Goal: Navigation & Orientation: Find specific page/section

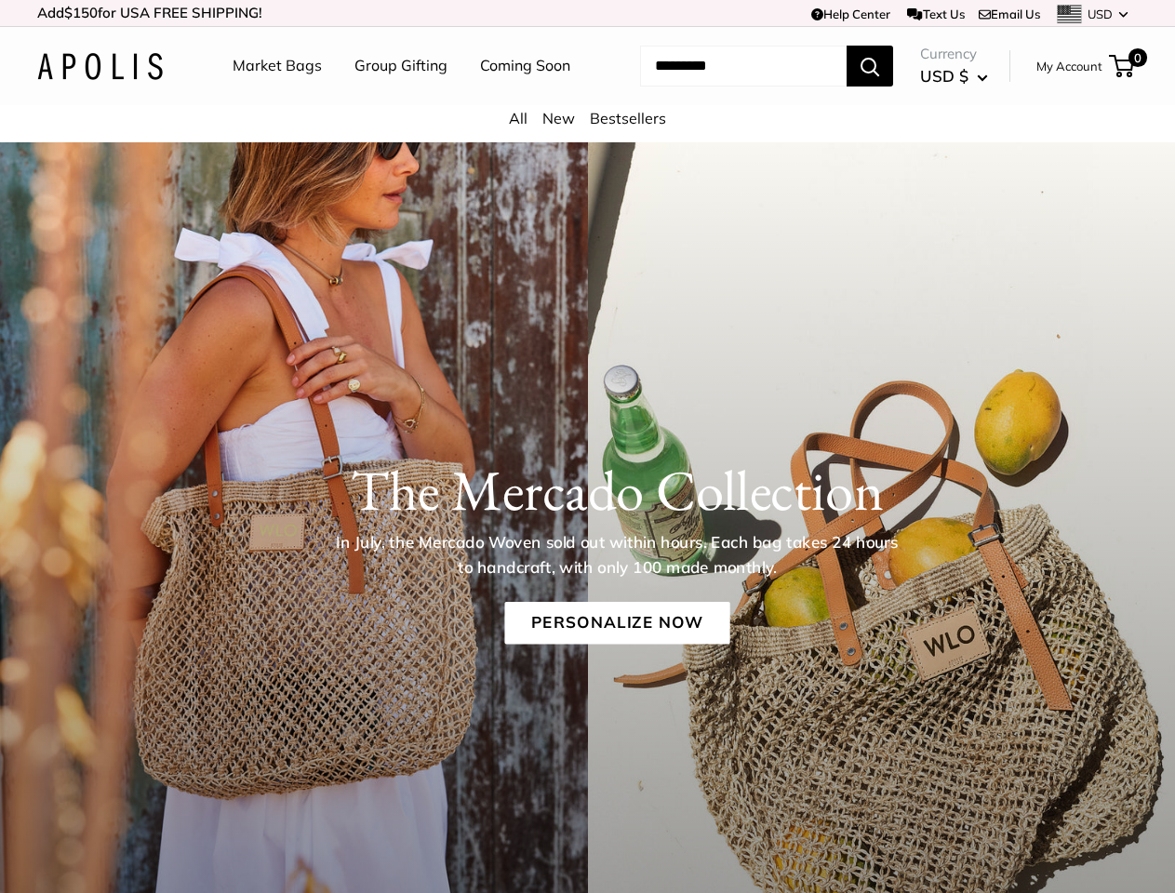
click at [587, 447] on div "The [PERSON_NAME] Collection In July, the [PERSON_NAME] Woven sold out within h…" at bounding box center [587, 538] width 1175 height 258
click at [587, 13] on td "Help Center Text Us Email Us *** *** *** *** *** *** *** *** *** *** *** USD US…" at bounding box center [812, 13] width 651 height 26
click at [587, 96] on nav "Market Bags Group Gifting Coming Soon" at bounding box center [417, 66] width 445 height 60
click at [396, 96] on ul "Market Bags Group Gifting Coming Soon" at bounding box center [418, 66] width 370 height 60
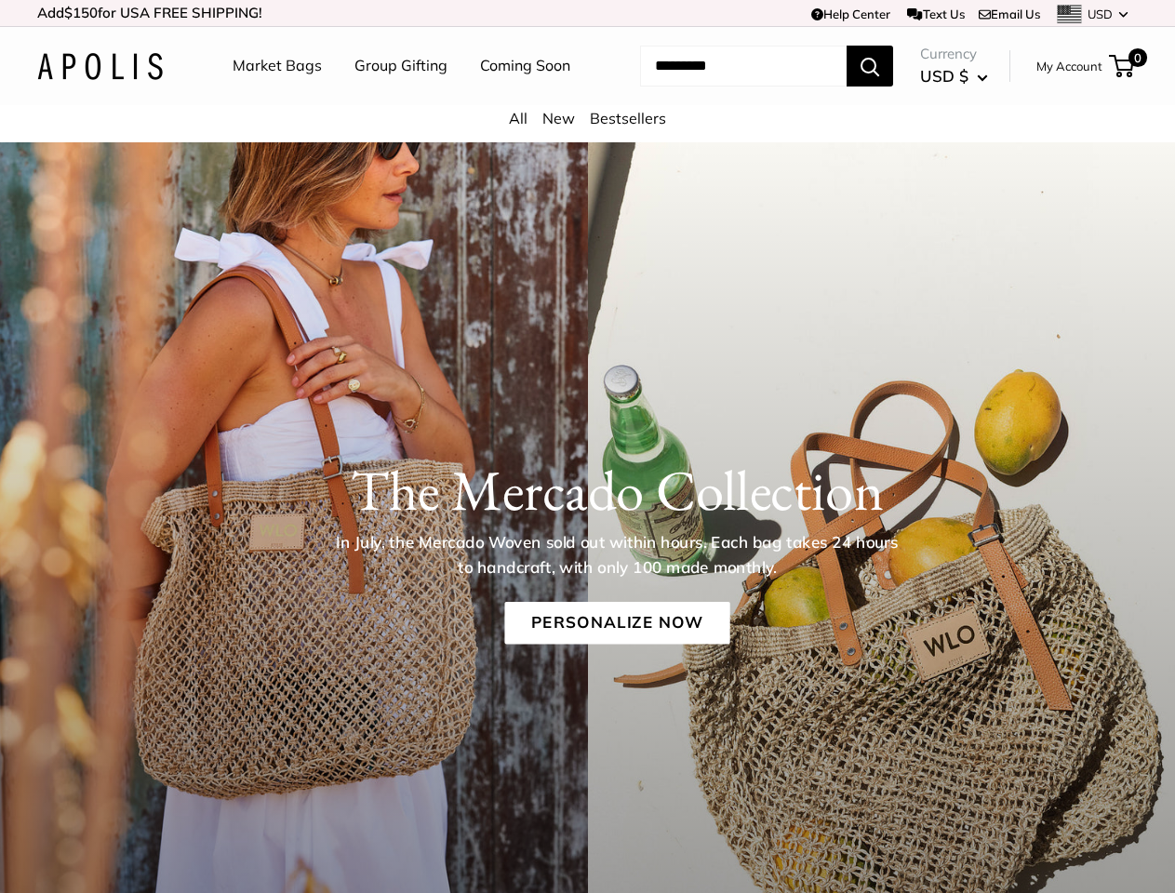
click at [721, 87] on input "Search..." at bounding box center [743, 66] width 207 height 41
click at [587, 524] on h1 "The Mercado Collection" at bounding box center [617, 490] width 1046 height 67
